Goal: Navigation & Orientation: Find specific page/section

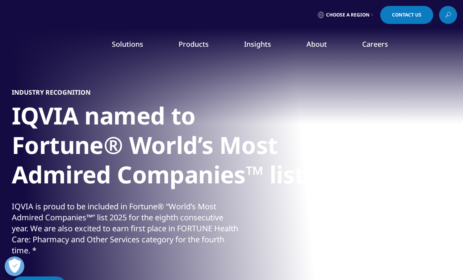
click at [196, 44] on link "Products" at bounding box center [194, 43] width 30 height 9
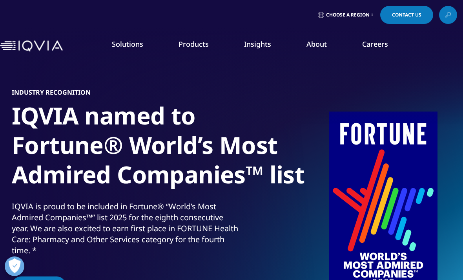
click at [193, 46] on link "Products" at bounding box center [194, 43] width 30 height 9
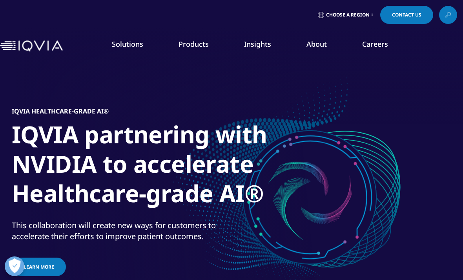
scroll to position [18, 0]
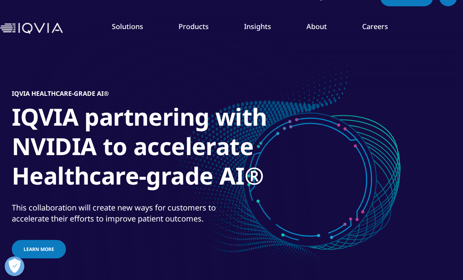
scroll to position [18, 0]
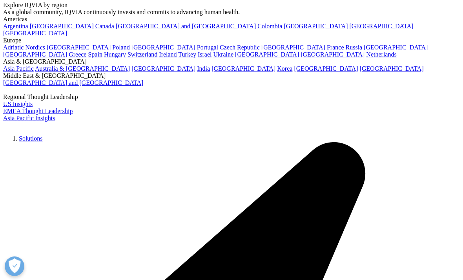
scroll to position [18, 0]
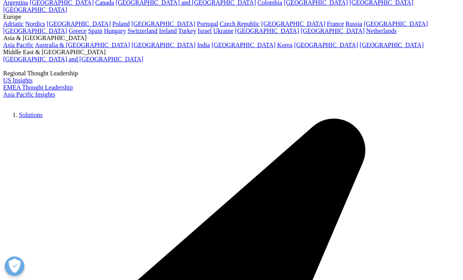
scroll to position [43, 0]
